Goal: Transaction & Acquisition: Purchase product/service

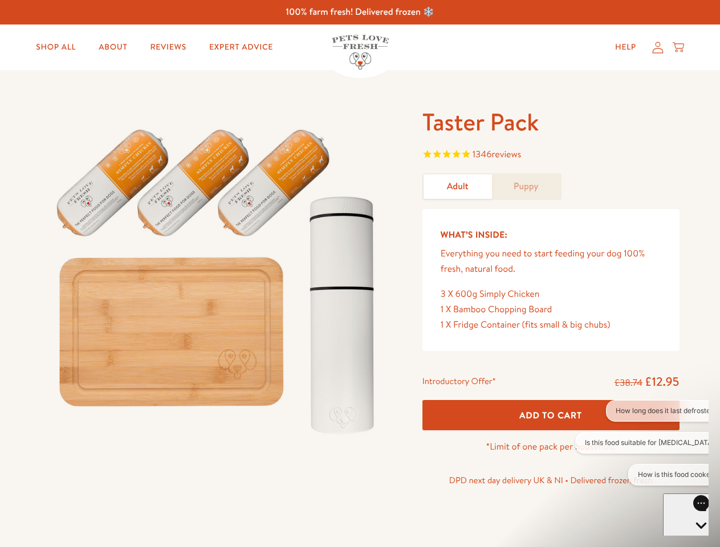
click at [360, 274] on img at bounding box center [218, 277] width 354 height 340
click at [551, 156] on span "1346 reviews" at bounding box center [550, 155] width 257 height 17
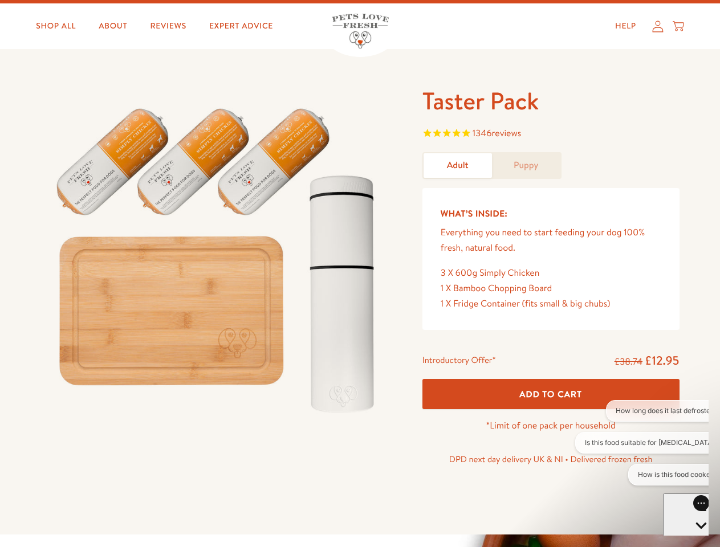
click at [551, 415] on div "Introductory Offer* £38.74 £12.95 Add To Cart *Limit of one pack per household …" at bounding box center [550, 413] width 275 height 131
click at [642, 411] on button "How long does it last defrosted?" at bounding box center [666, 411] width 121 height 22
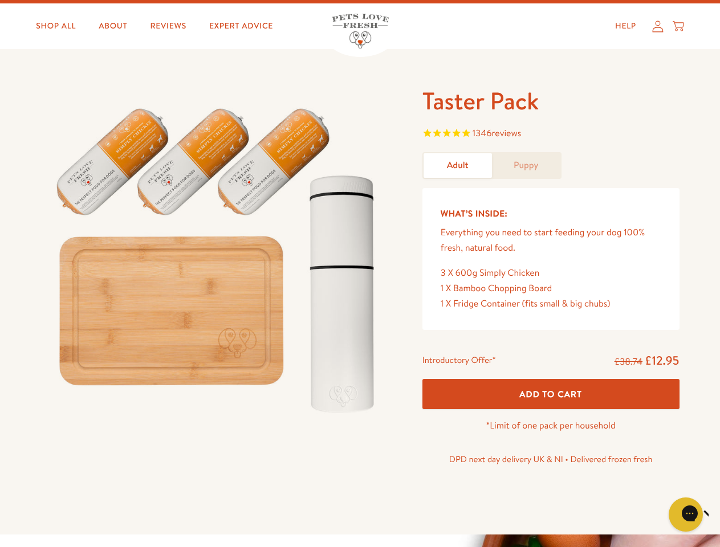
click at [719, 515] on icon "Close gorgias live chat" at bounding box center [725, 513] width 11 height 11
